Goal: Book appointment/travel/reservation

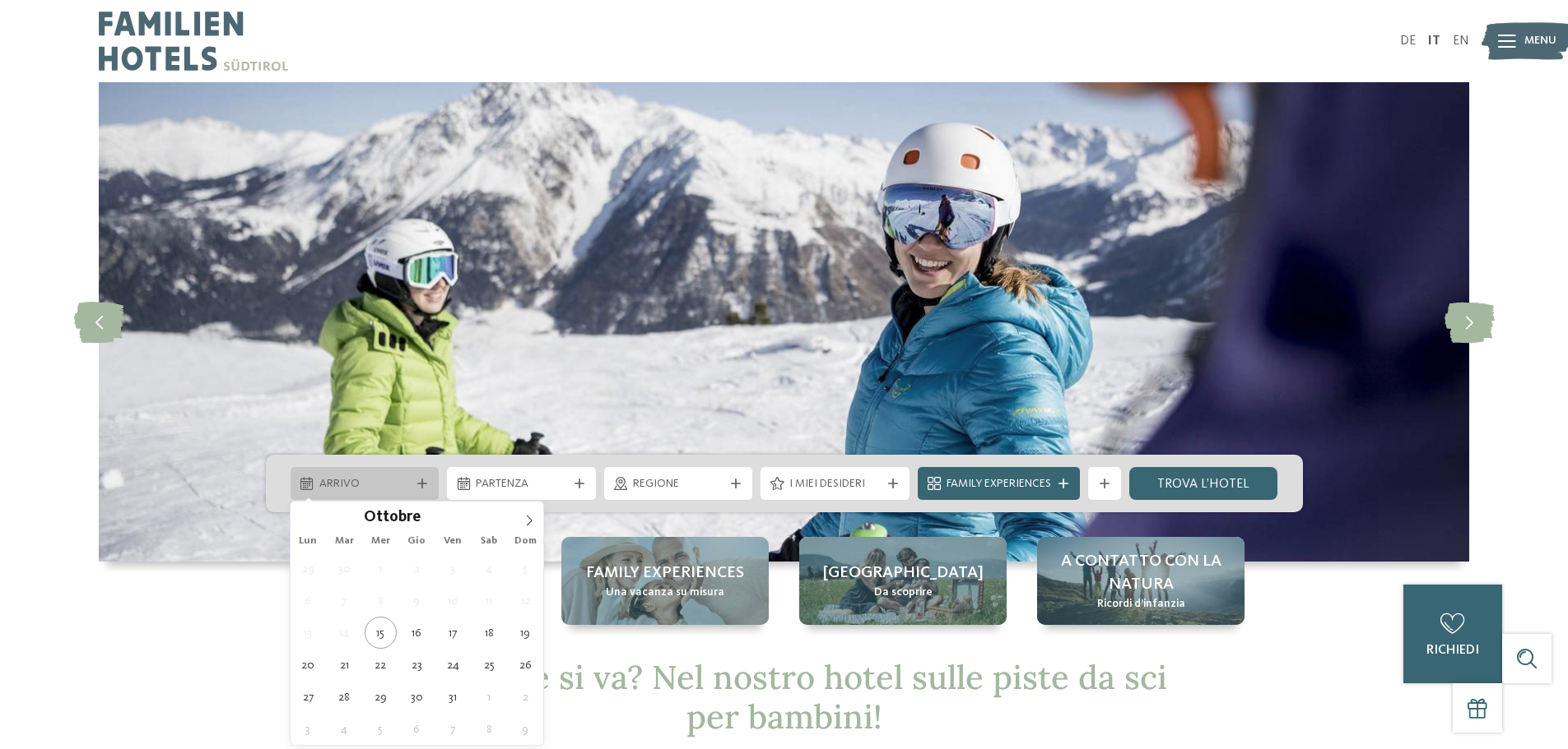
click at [410, 481] on div "Arrivo" at bounding box center [365, 484] width 100 height 18
click at [527, 512] on span at bounding box center [529, 516] width 28 height 28
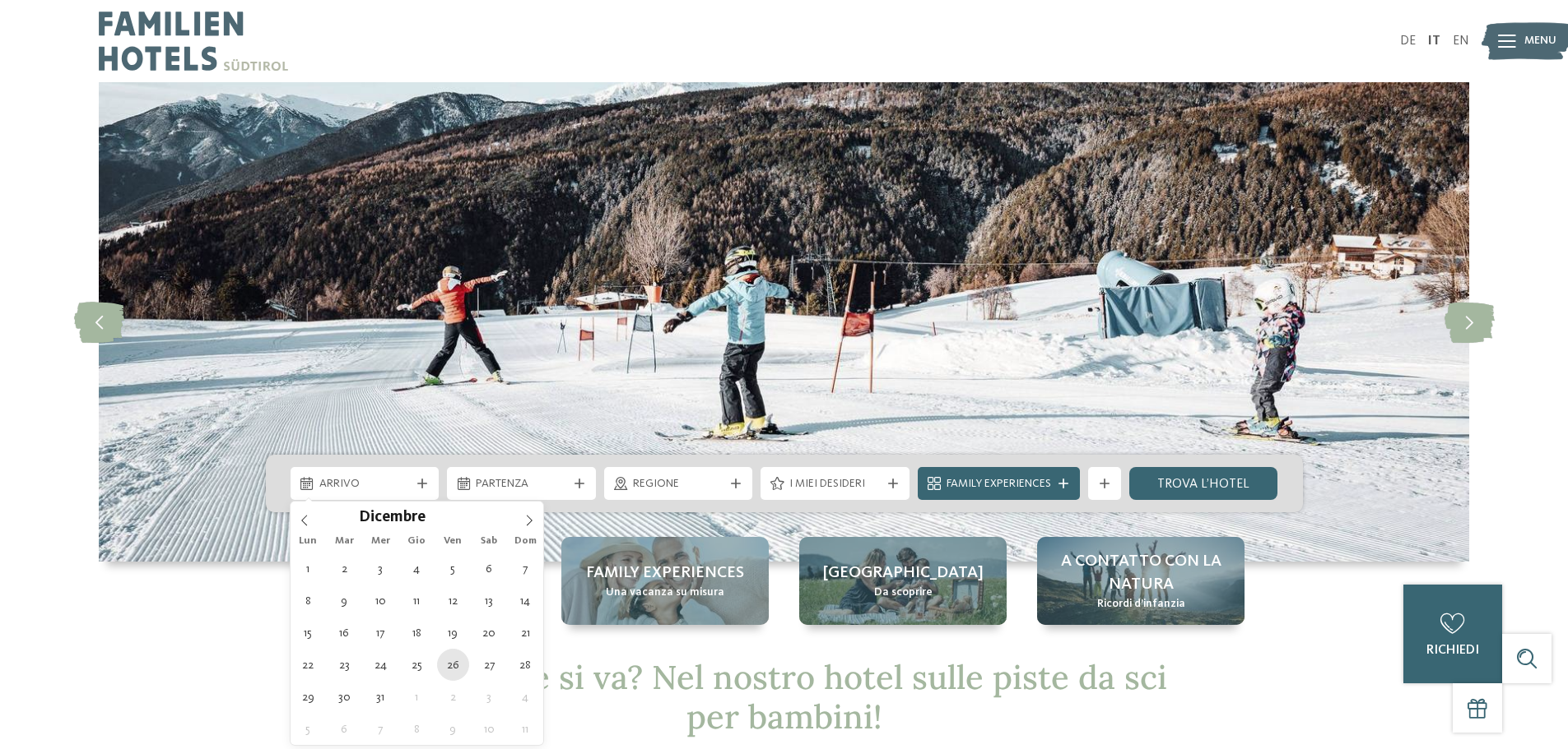
type div "[DATE]"
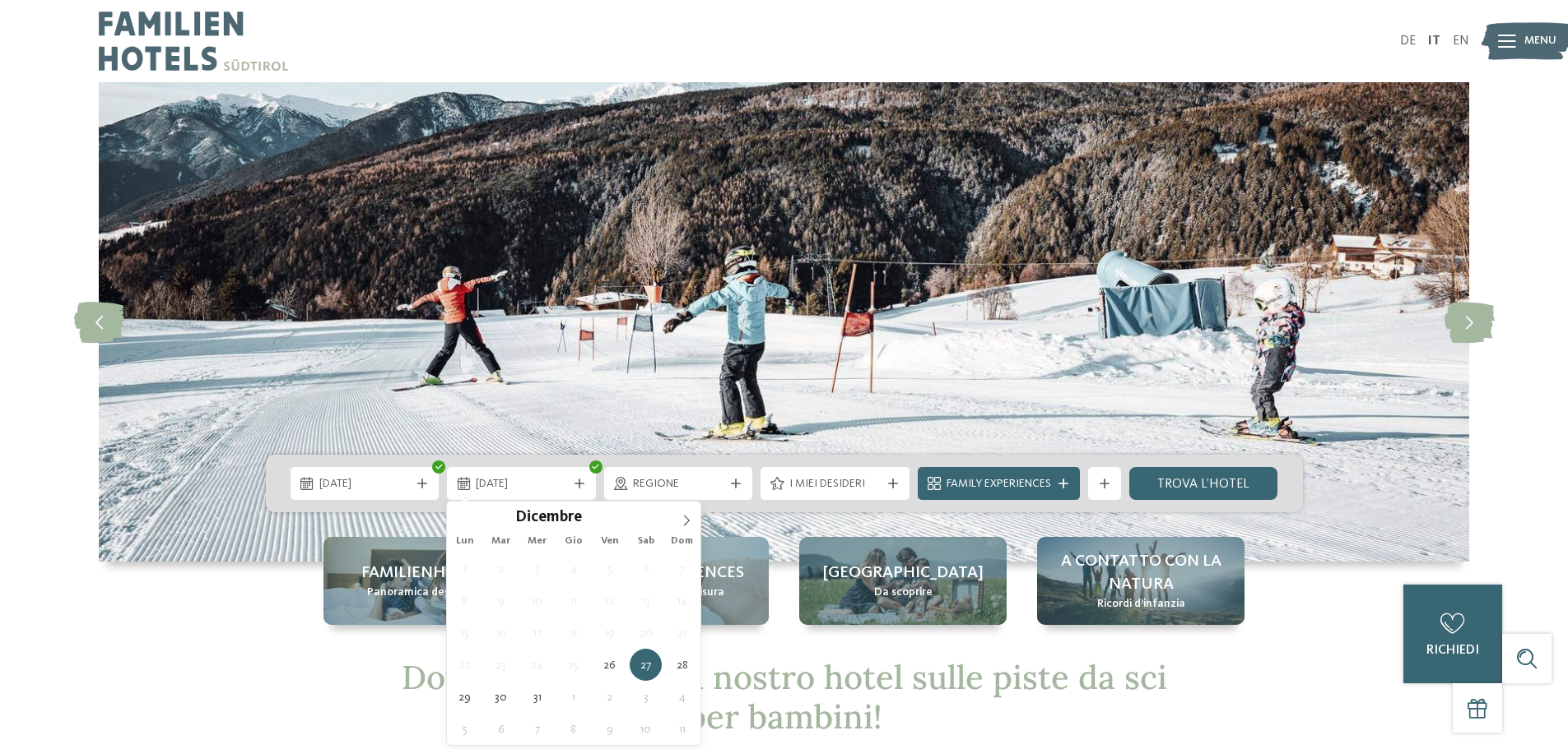
type div "[DATE]"
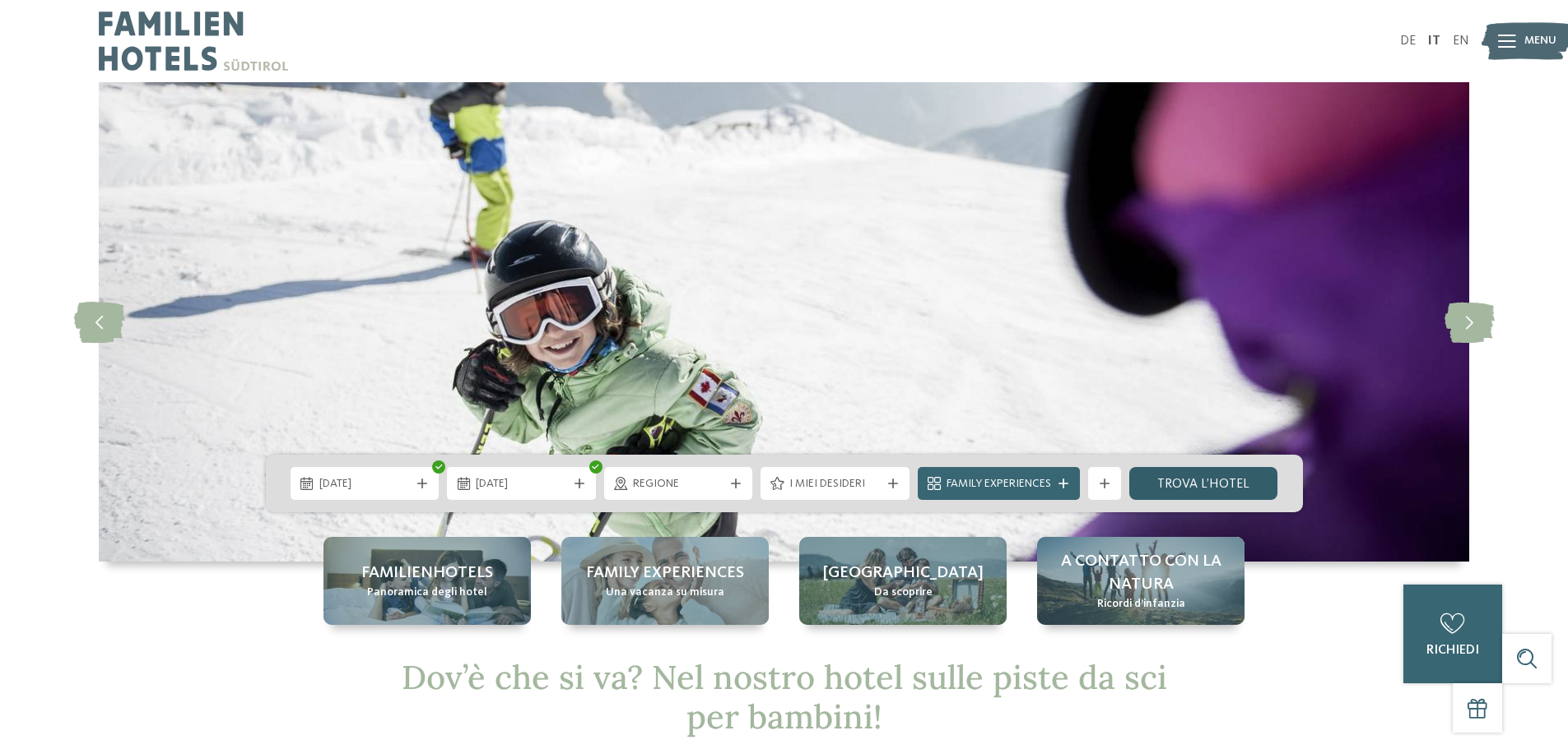
click at [1153, 484] on link "trova l’hotel" at bounding box center [1203, 483] width 149 height 33
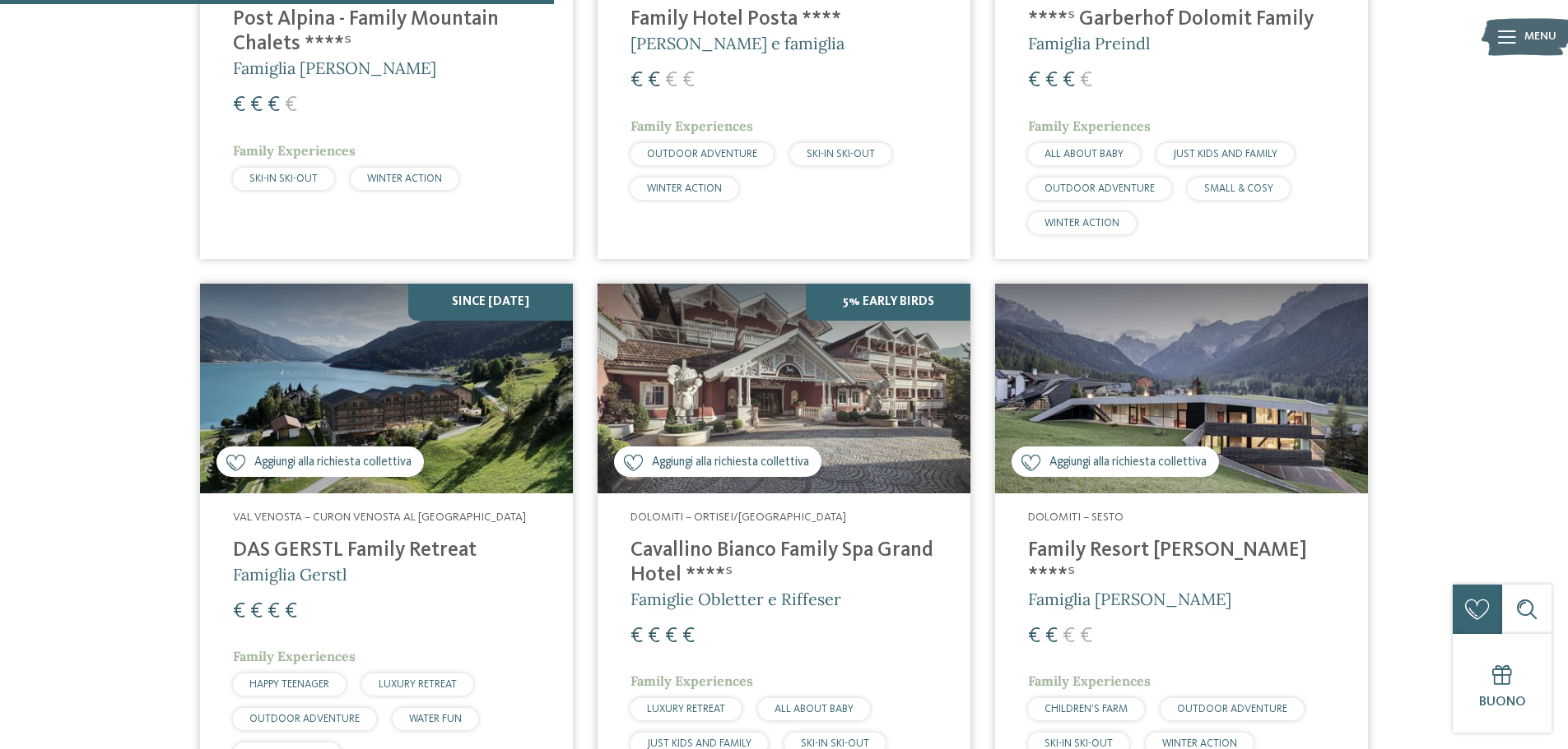
scroll to position [1362, 0]
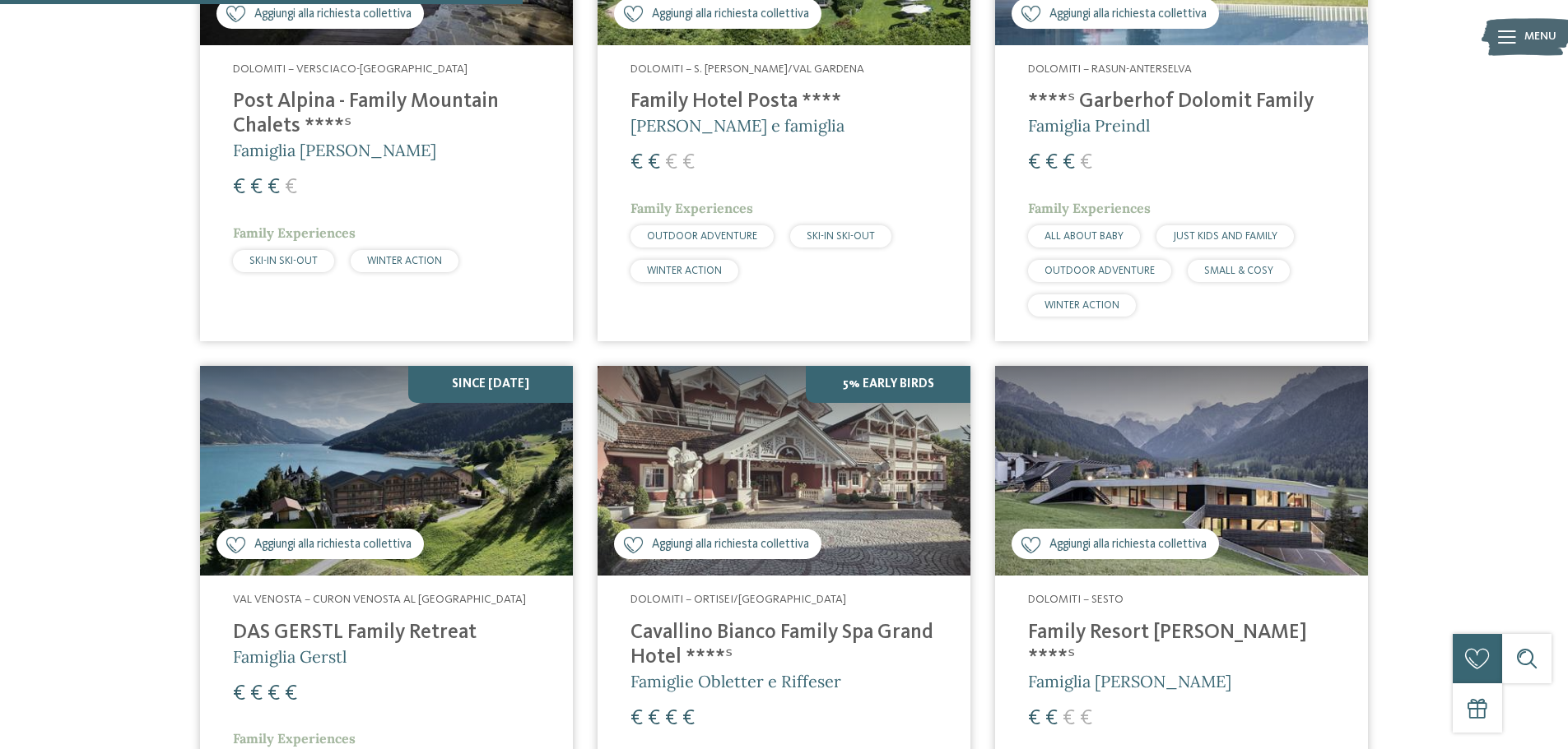
click at [942, 147] on div "Dolomiti – S. [PERSON_NAME]/Val Gardena Family Hotel Posta **** [PERSON_NAME] e…" at bounding box center [783, 176] width 373 height 262
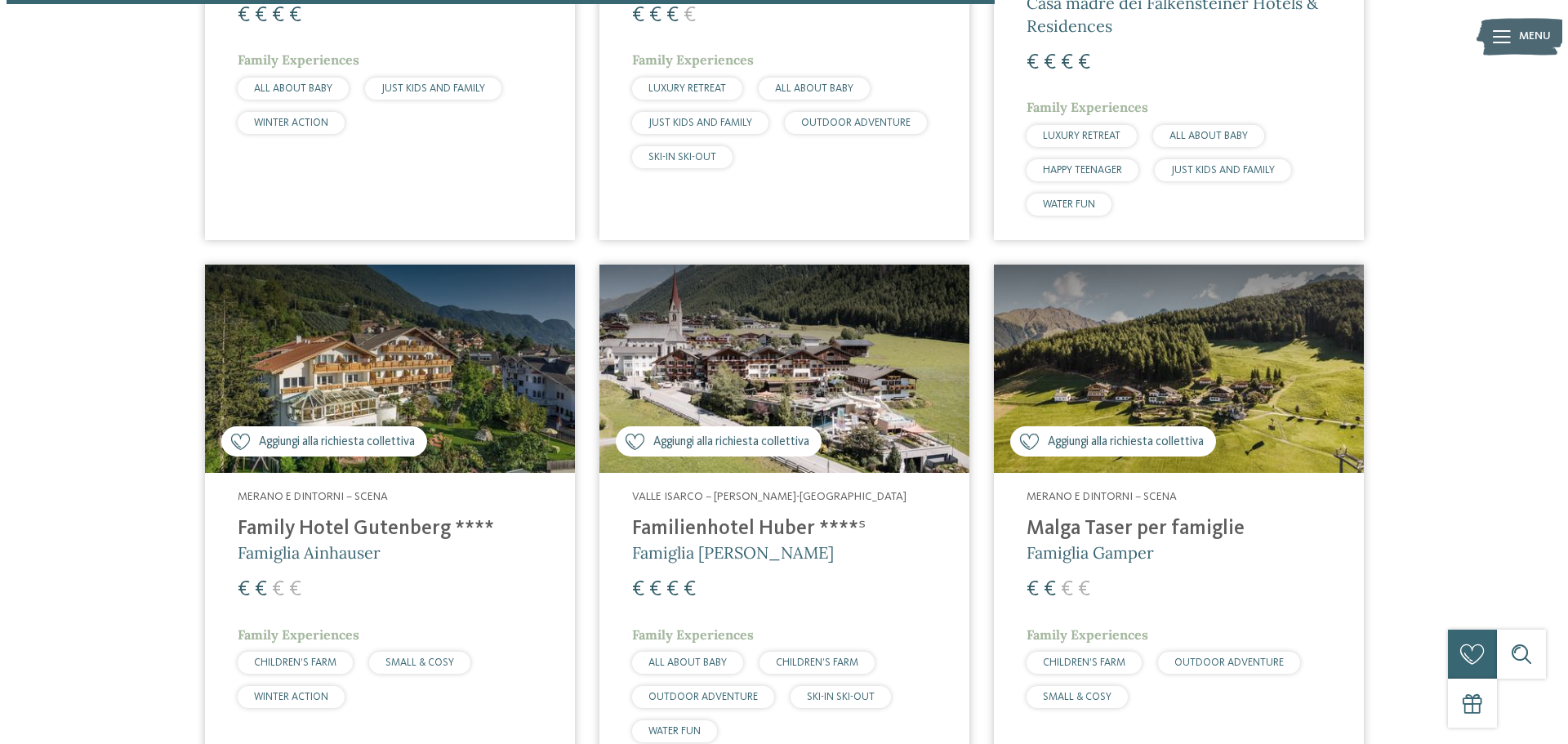
scroll to position [2660, 0]
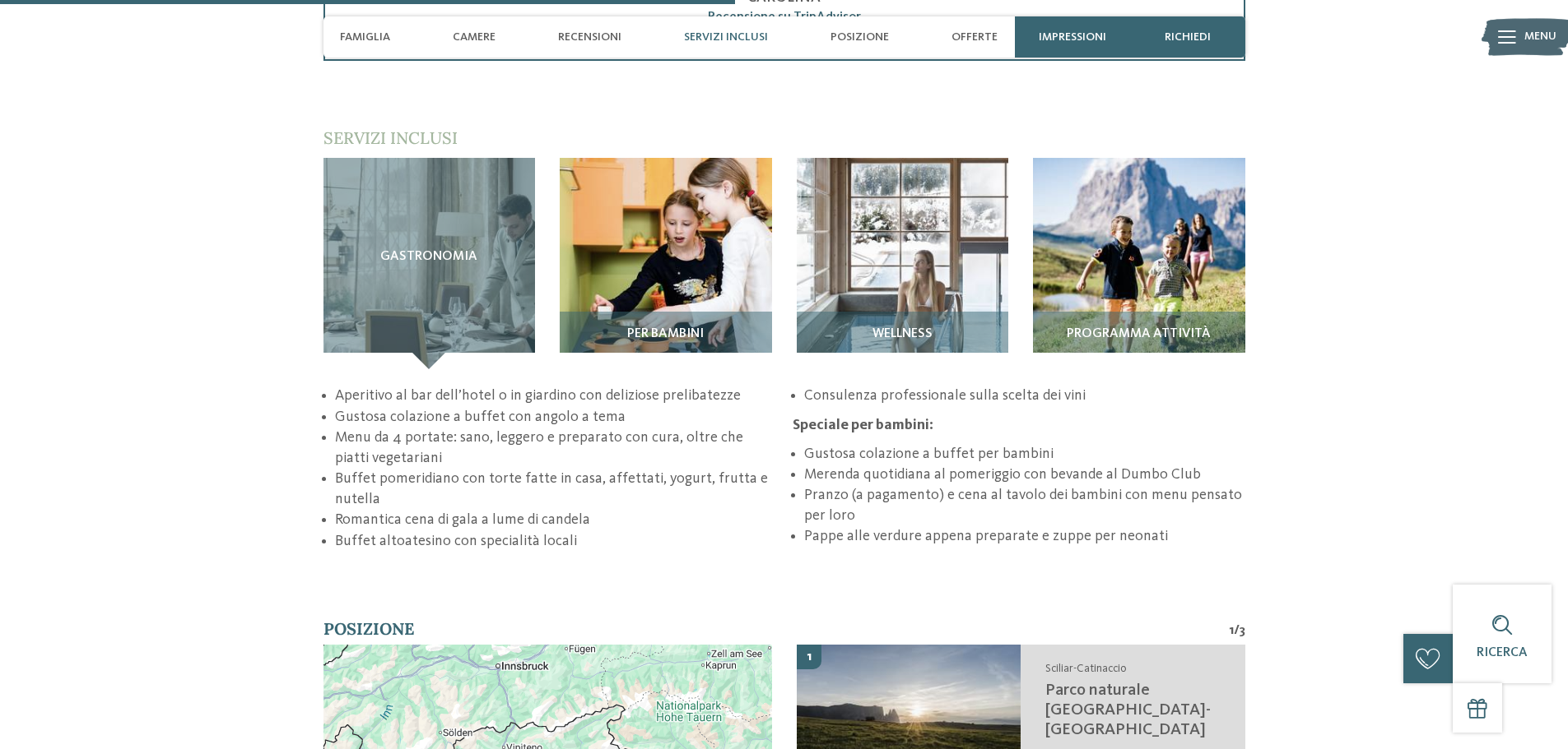
scroll to position [2549, 0]
